Goal: Information Seeking & Learning: Learn about a topic

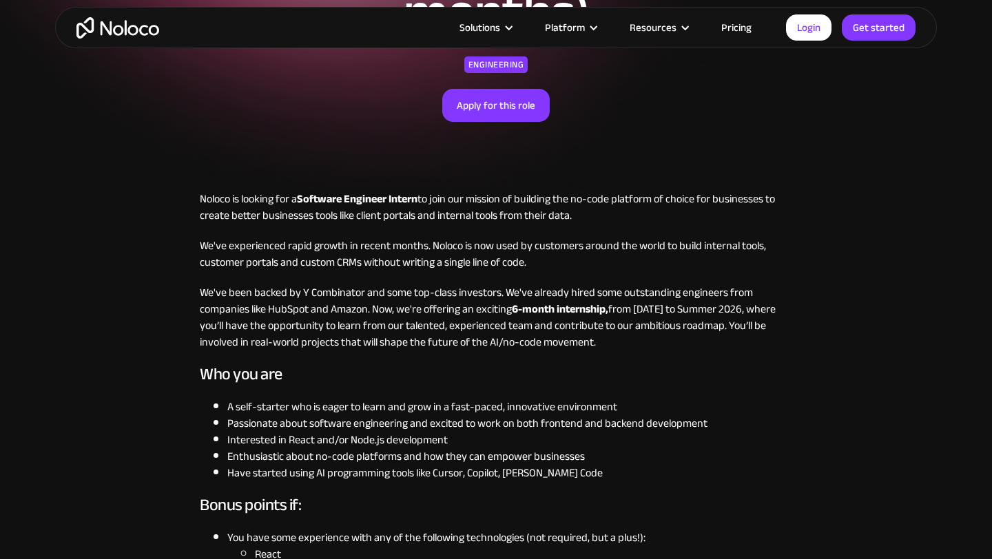
scroll to position [208, 0]
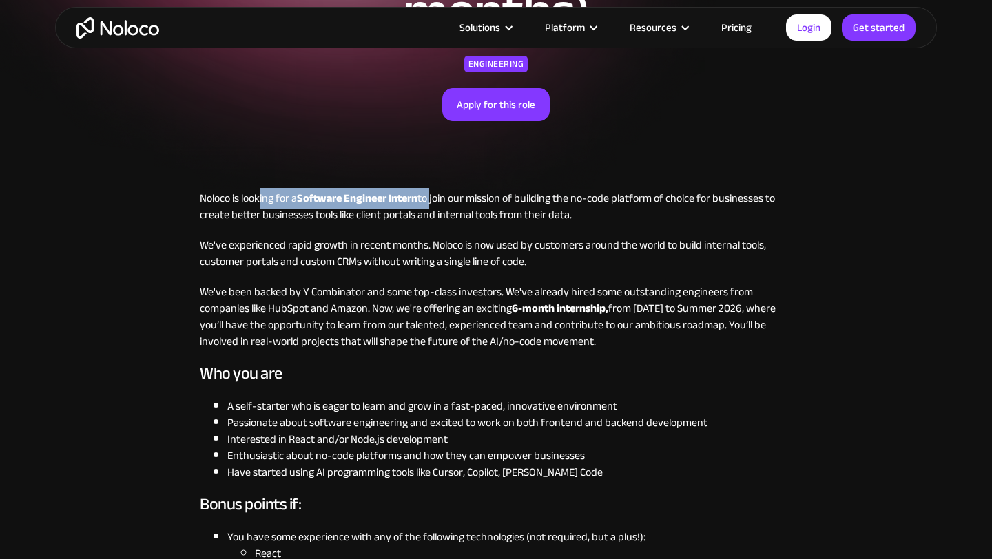
drag, startPoint x: 259, startPoint y: 194, endPoint x: 446, endPoint y: 194, distance: 187.3
click at [436, 194] on p "Noloco is looking for a Software Engineer Intern to join our mission of buildin…" at bounding box center [496, 206] width 592 height 33
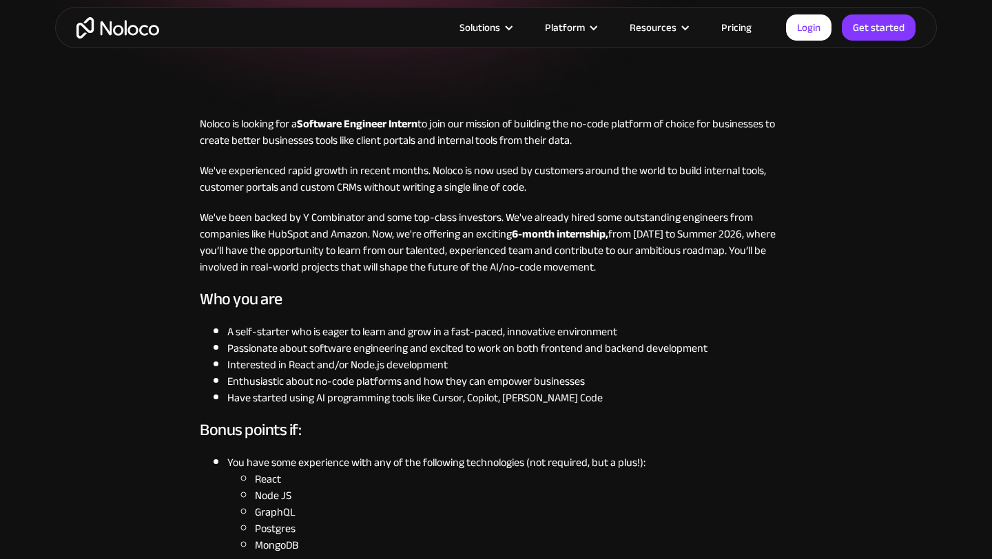
scroll to position [289, 0]
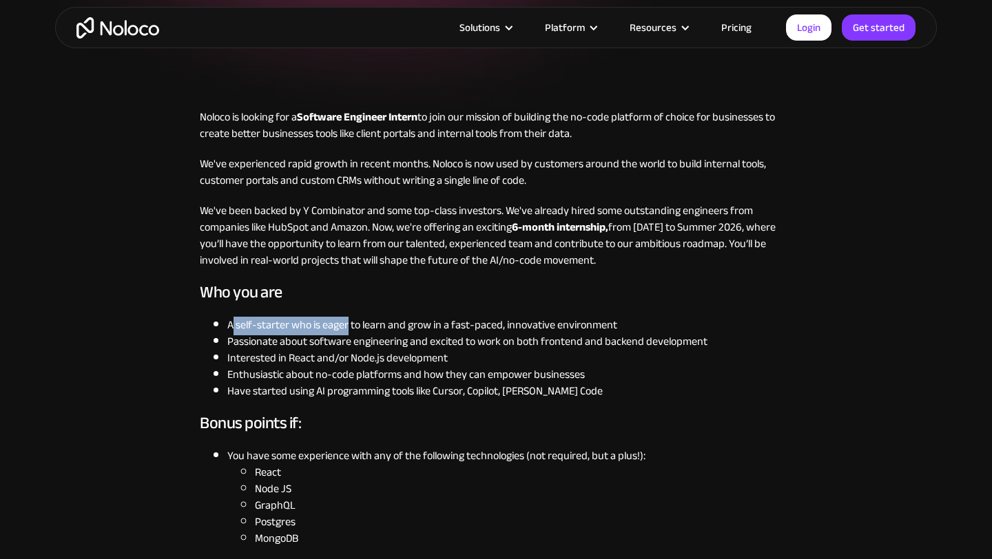
drag, startPoint x: 233, startPoint y: 322, endPoint x: 350, endPoint y: 322, distance: 117.1
click at [349, 322] on li "A self-starter who is eager to learn and grow in a fast-paced, innovative envir…" at bounding box center [509, 325] width 565 height 17
click at [350, 322] on li "A self-starter who is eager to learn and grow in a fast-paced, innovative envir…" at bounding box center [509, 325] width 565 height 17
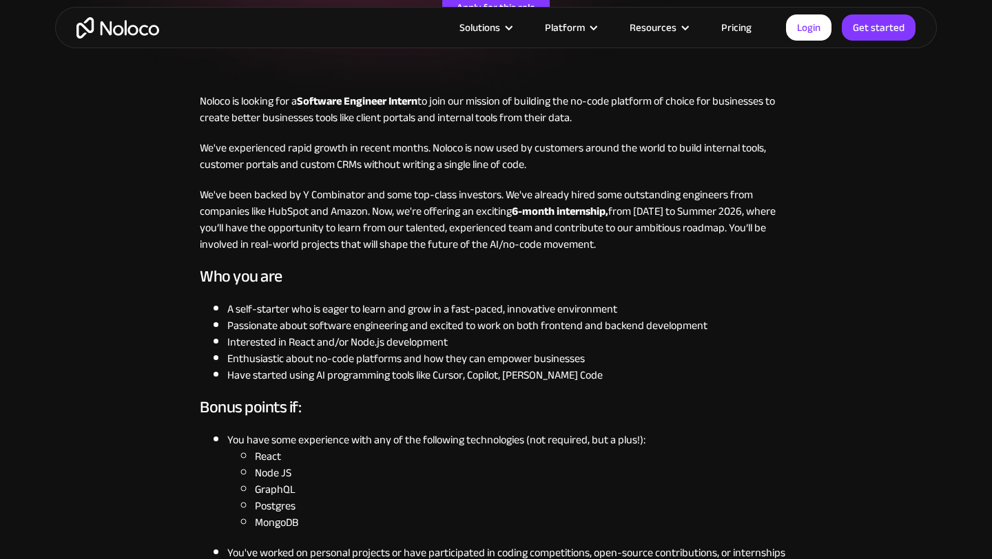
scroll to position [306, 0]
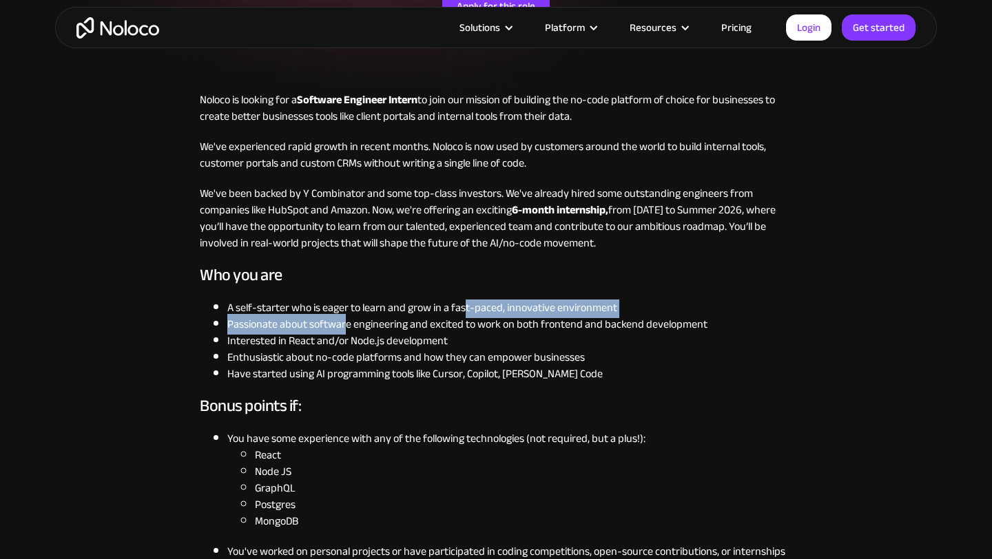
drag, startPoint x: 343, startPoint y: 314, endPoint x: 470, endPoint y: 313, distance: 127.4
click at [436, 316] on li "Passionate about software engineering and excited to work on both frontend and …" at bounding box center [509, 324] width 565 height 17
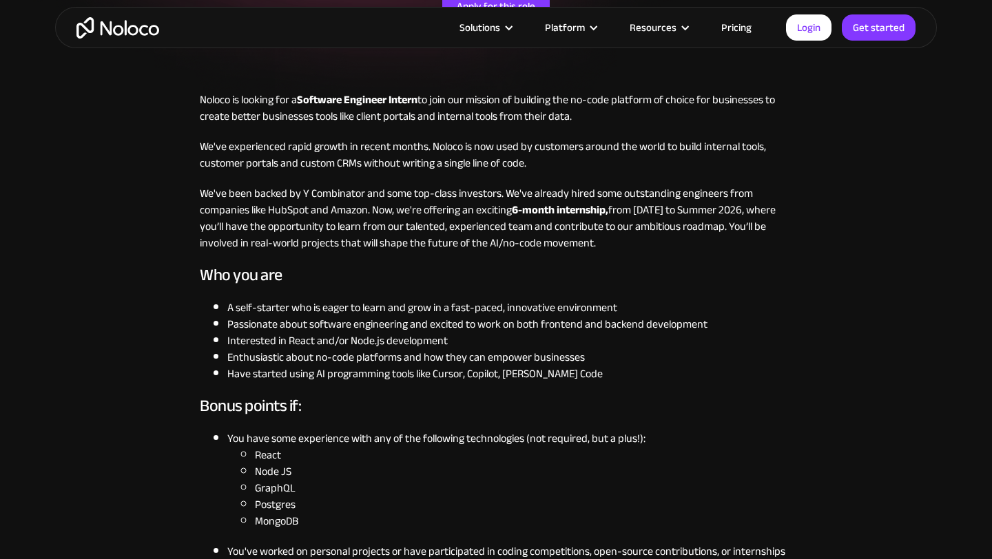
click at [436, 316] on li "Passionate about software engineering and excited to work on both frontend and …" at bounding box center [509, 324] width 565 height 17
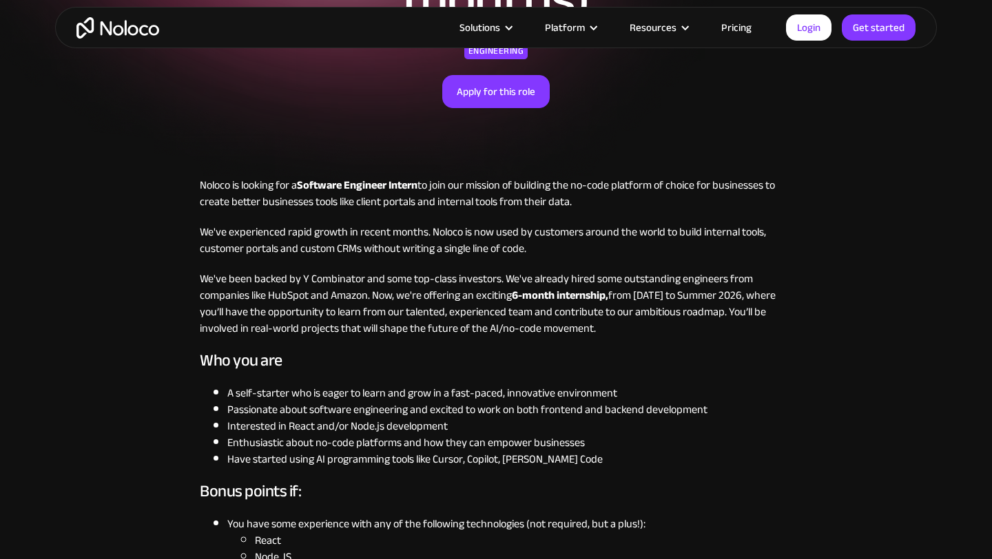
scroll to position [222, 0]
drag, startPoint x: 339, startPoint y: 218, endPoint x: 471, endPoint y: 218, distance: 131.5
drag, startPoint x: 460, startPoint y: 232, endPoint x: 561, endPoint y: 232, distance: 100.5
click at [436, 232] on p "We've experienced rapid growth in recent months. Noloco is now used by customer…" at bounding box center [496, 239] width 592 height 33
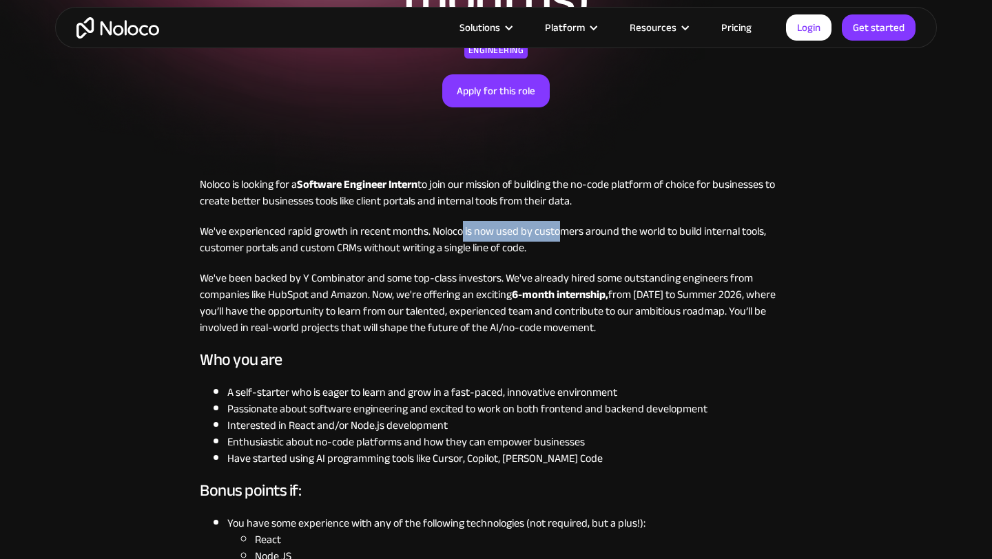
click at [436, 232] on p "We've experienced rapid growth in recent months. Noloco is now used by customer…" at bounding box center [496, 239] width 592 height 33
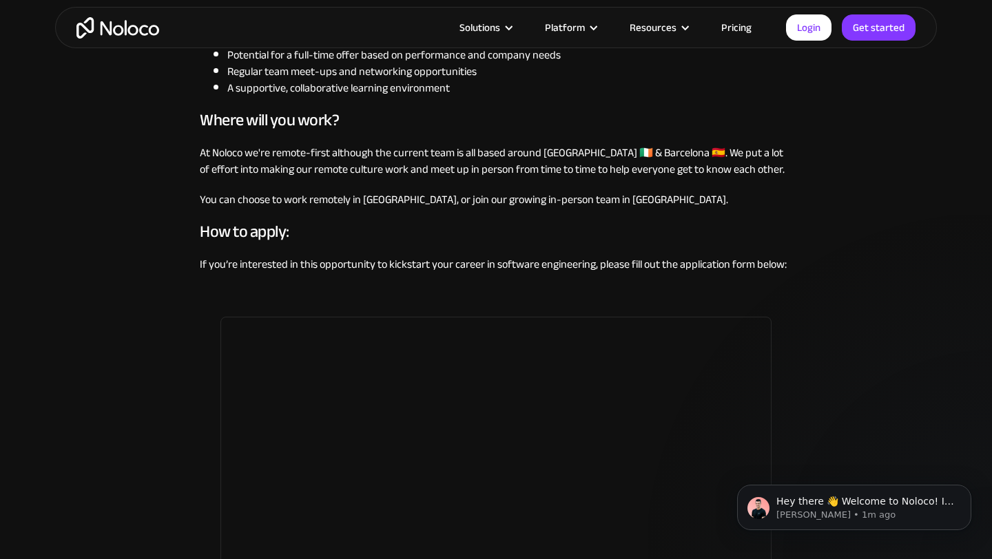
scroll to position [1085, 0]
